Goal: Navigation & Orientation: Find specific page/section

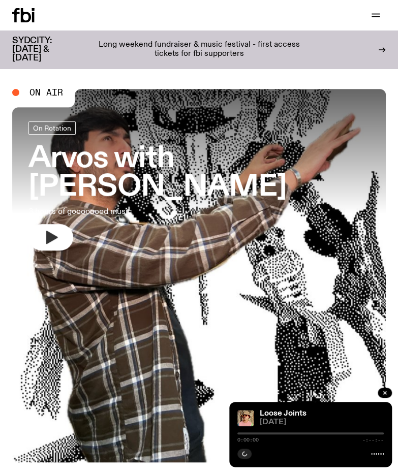
click at [51, 239] on icon "button" at bounding box center [52, 237] width 12 height 13
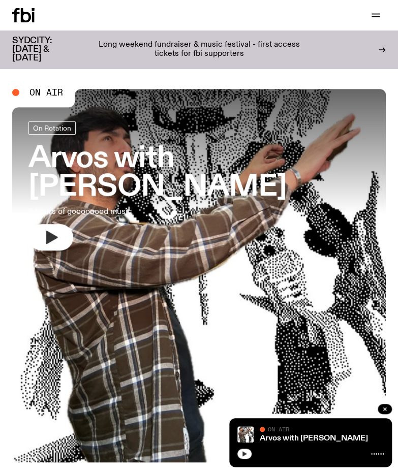
click at [240, 456] on button "button" at bounding box center [244, 454] width 14 height 10
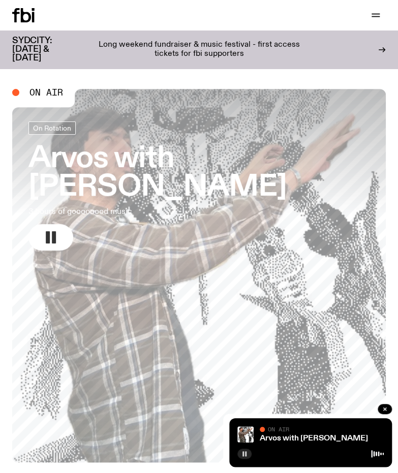
click at [242, 450] on button "button" at bounding box center [244, 454] width 14 height 10
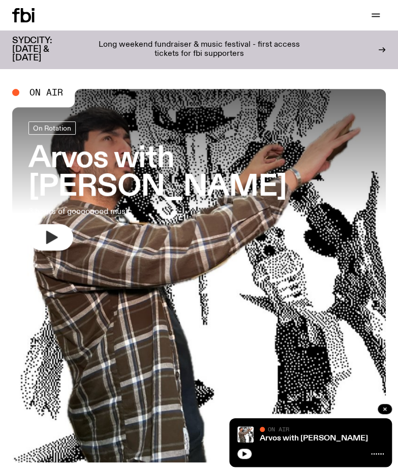
click at [134, 44] on p "Long weekend fundraiser & music festival - first access tickets for fbi support…" at bounding box center [198, 50] width 227 height 18
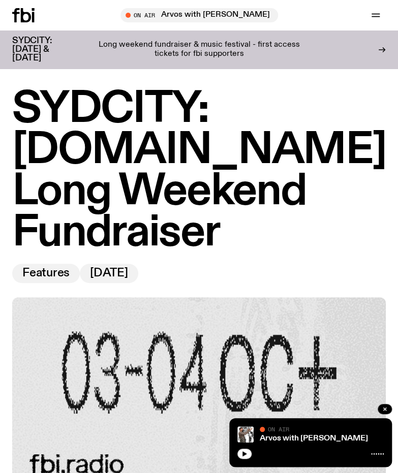
click at [34, 19] on icon at bounding box center [33, 17] width 3 height 10
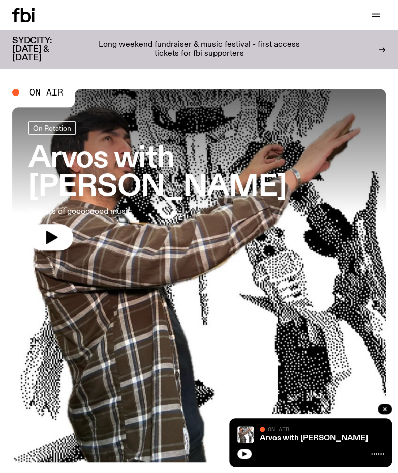
click at [373, 23] on div "Schedule Explore Read Volunteer Newsletter Support Us" at bounding box center [199, 15] width 398 height 30
click at [372, 20] on icon "button" at bounding box center [376, 15] width 12 height 12
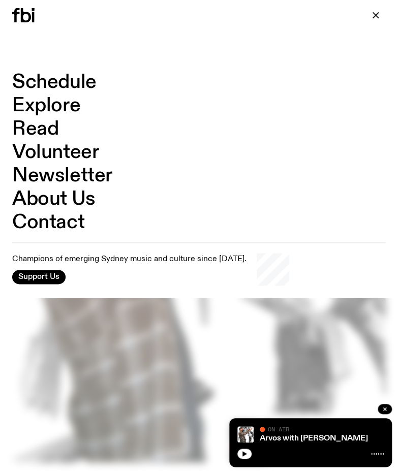
click at [69, 78] on link "Schedule" at bounding box center [54, 82] width 84 height 19
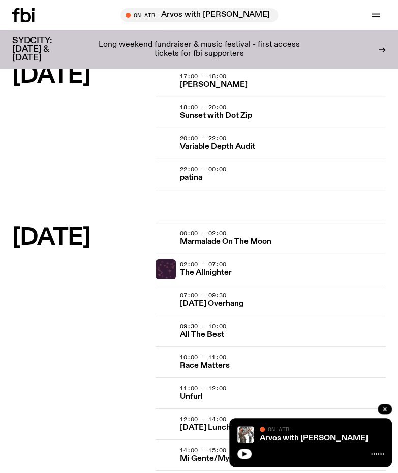
scroll to position [2135, 0]
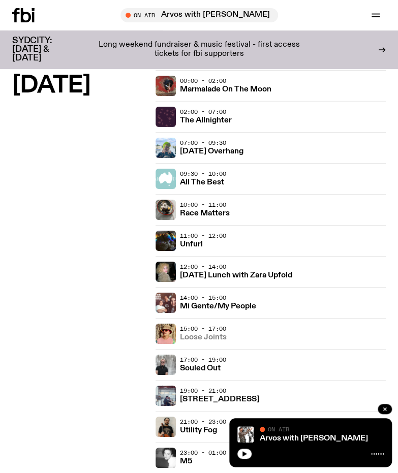
click at [209, 334] on h3 "Loose Joints" at bounding box center [203, 338] width 47 height 8
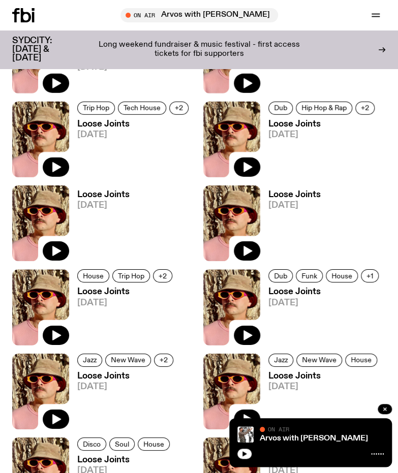
scroll to position [864, 0]
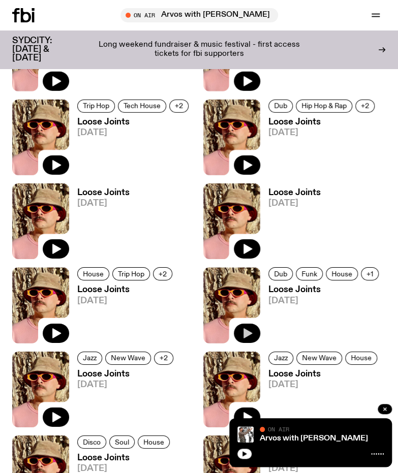
click at [251, 330] on icon "button" at bounding box center [247, 333] width 12 height 12
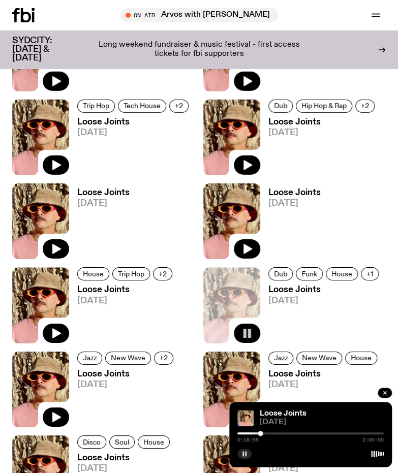
click at [249, 456] on button "button" at bounding box center [244, 454] width 14 height 10
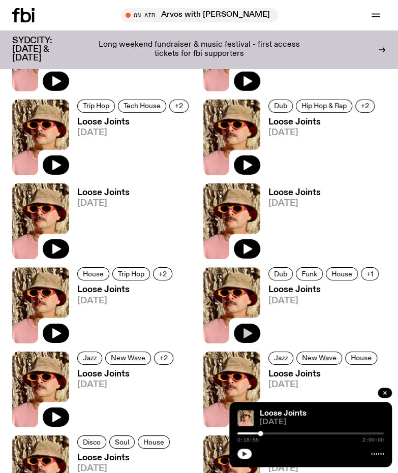
click at [242, 452] on icon "button" at bounding box center [244, 454] width 6 height 6
